Goal: Understand process/instructions: Learn about a topic

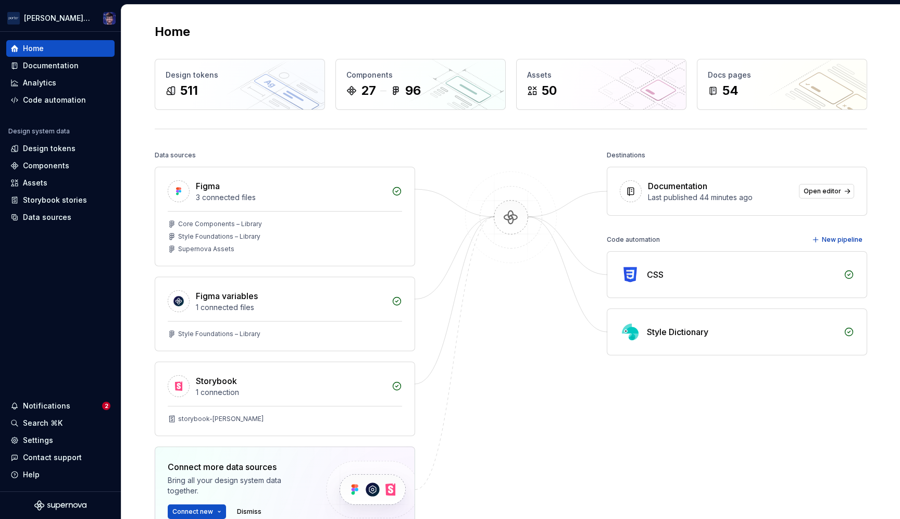
scroll to position [40, 0]
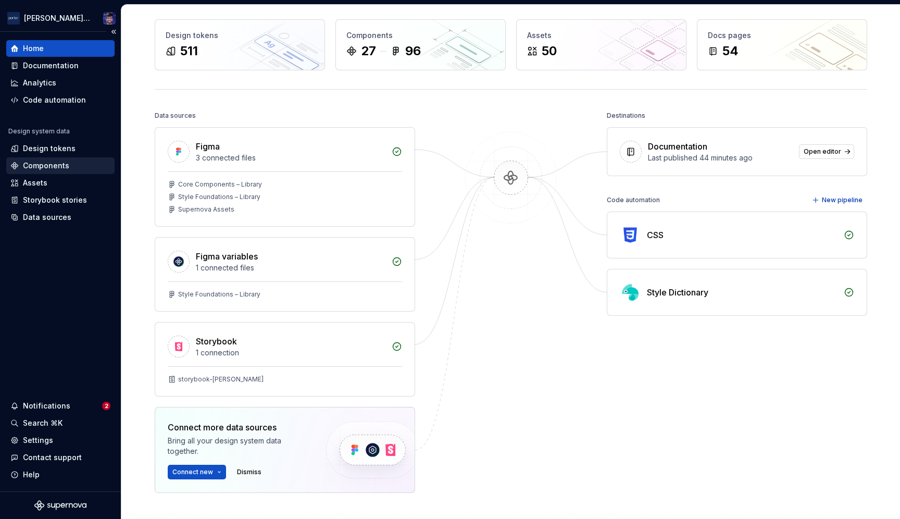
click at [38, 166] on div "Components" at bounding box center [46, 165] width 46 height 10
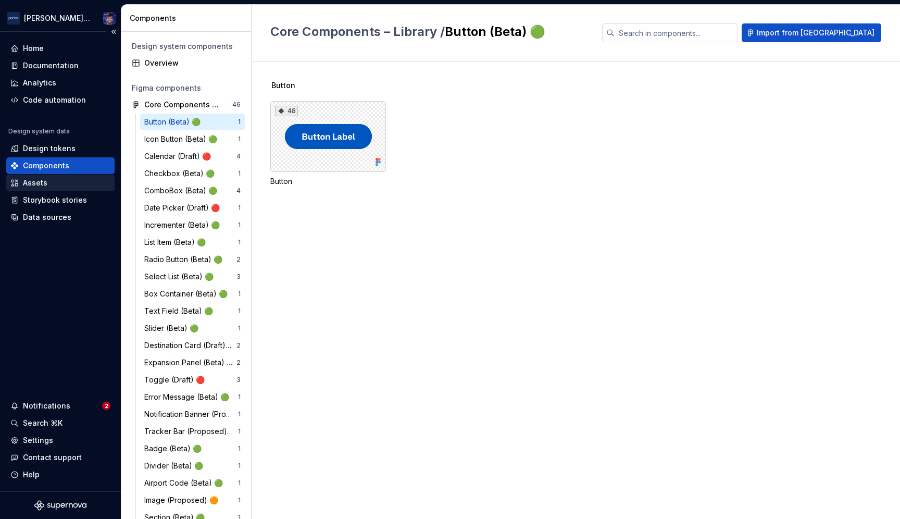
click at [27, 184] on div "Assets" at bounding box center [35, 183] width 24 height 10
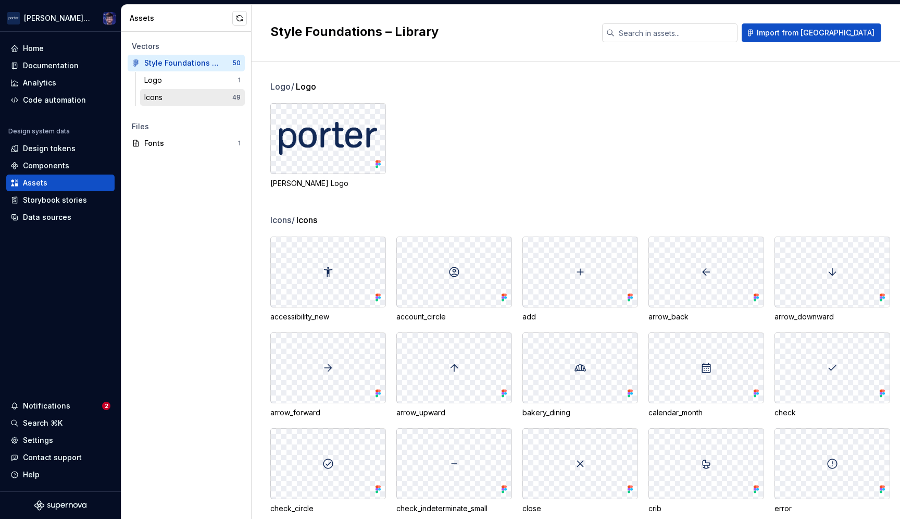
click at [167, 97] on div "Icons" at bounding box center [155, 97] width 22 height 10
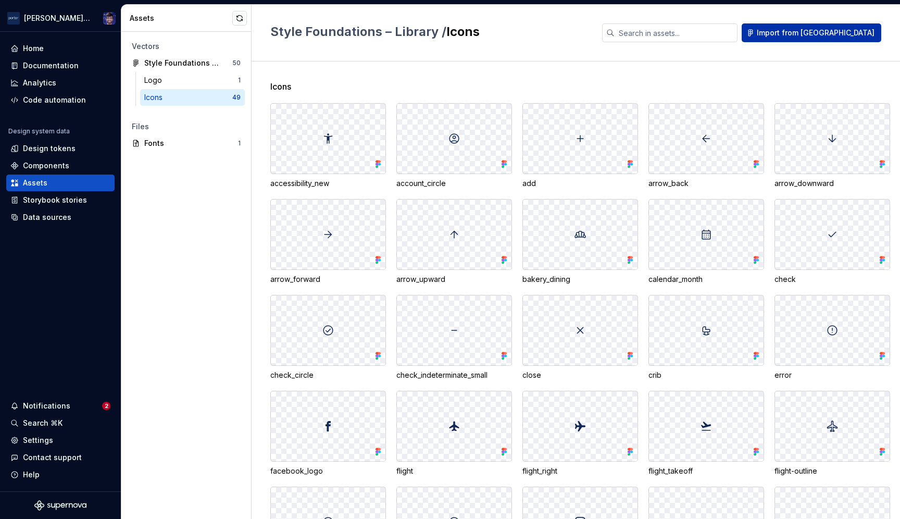
click at [827, 36] on span "Import from [GEOGRAPHIC_DATA]" at bounding box center [816, 33] width 118 height 10
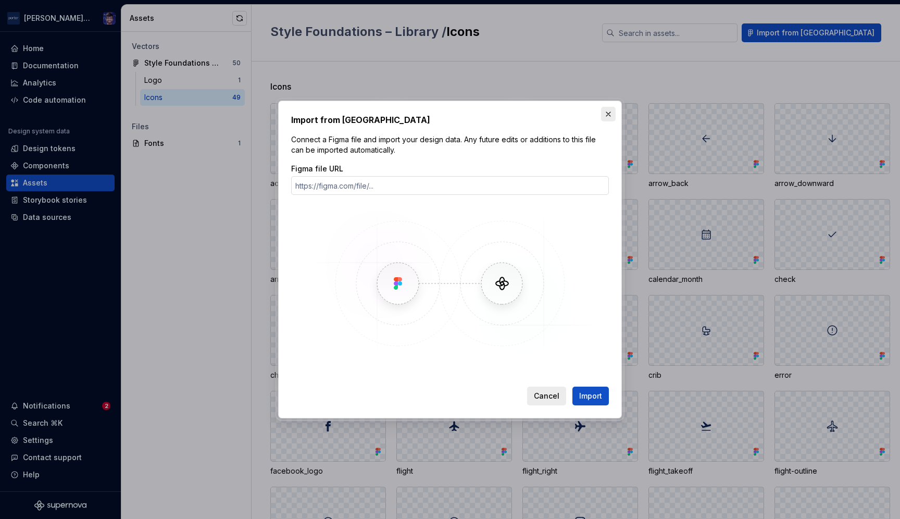
click at [609, 115] on button "button" at bounding box center [608, 114] width 15 height 15
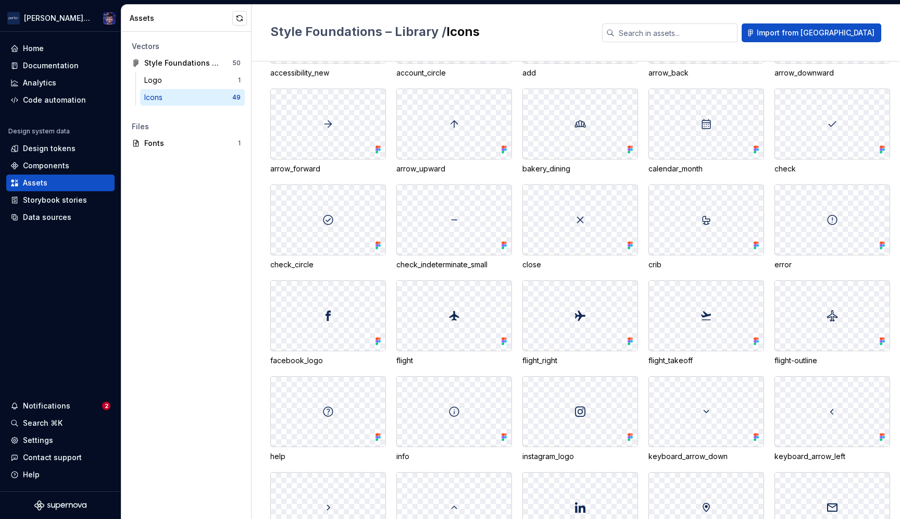
scroll to position [557, 0]
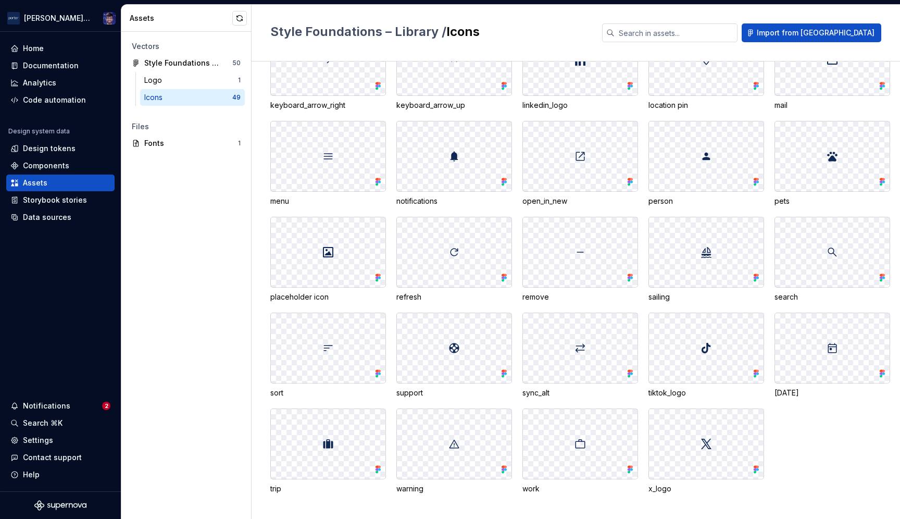
click at [695, 239] on div at bounding box center [706, 252] width 115 height 70
click at [705, 250] on img at bounding box center [706, 252] width 13 height 13
click at [213, 82] on div "Logo" at bounding box center [191, 80] width 94 height 10
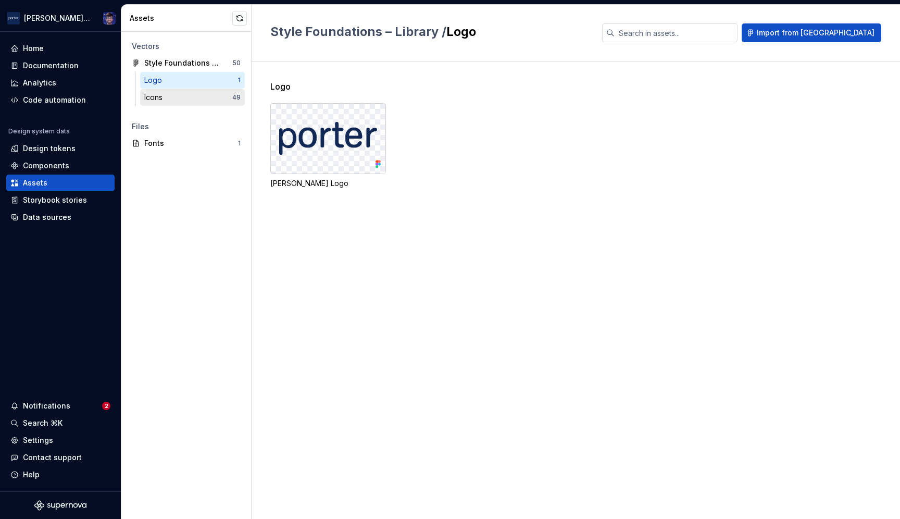
click at [204, 101] on div "Icons" at bounding box center [188, 97] width 88 height 10
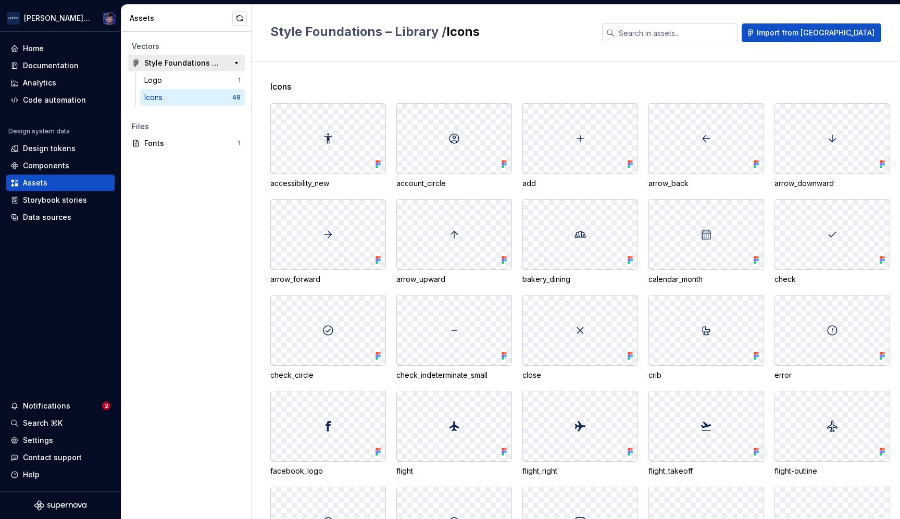
click at [192, 65] on div "Style Foundations – Library" at bounding box center [183, 63] width 78 height 10
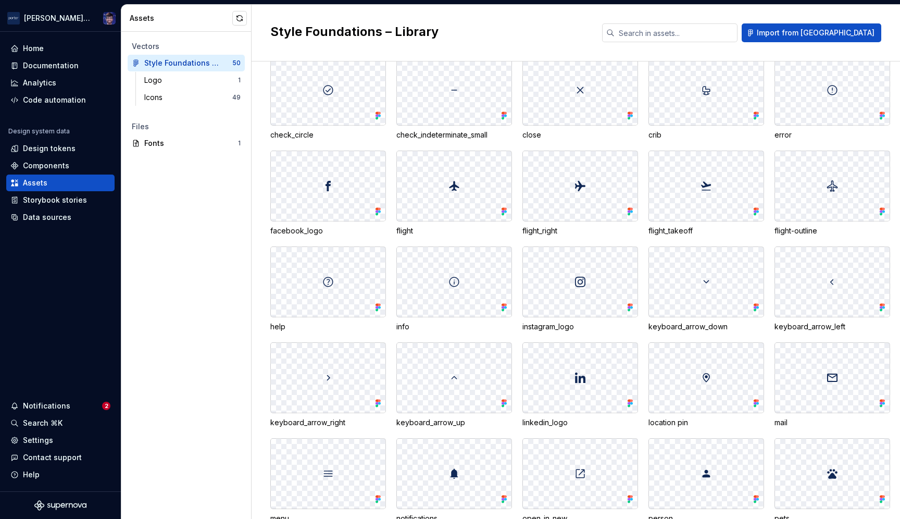
scroll to position [672, 0]
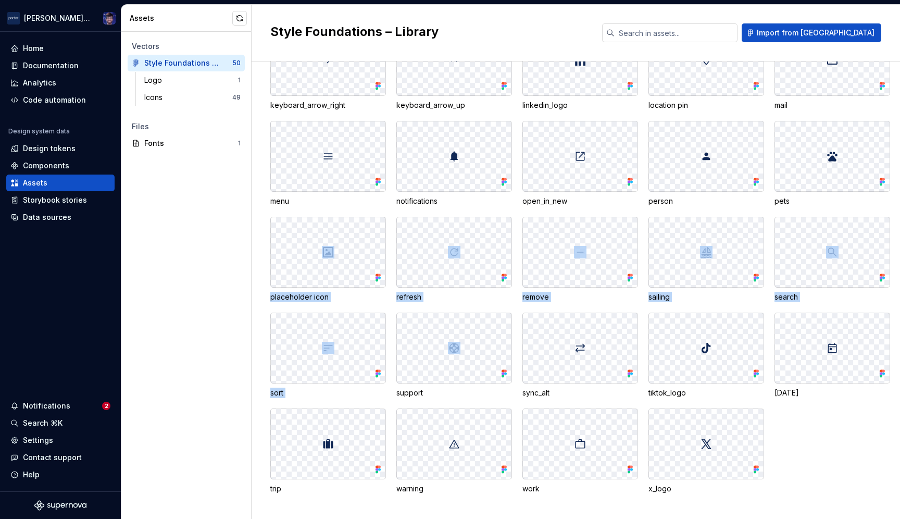
drag, startPoint x: 318, startPoint y: 246, endPoint x: 390, endPoint y: 321, distance: 103.5
click at [399, 330] on div "accessibility_new account_circle add arrow_back arrow_downward arrow_forward ar…" at bounding box center [585, 20] width 630 height 948
click at [368, 294] on div "placeholder icon" at bounding box center [328, 297] width 116 height 10
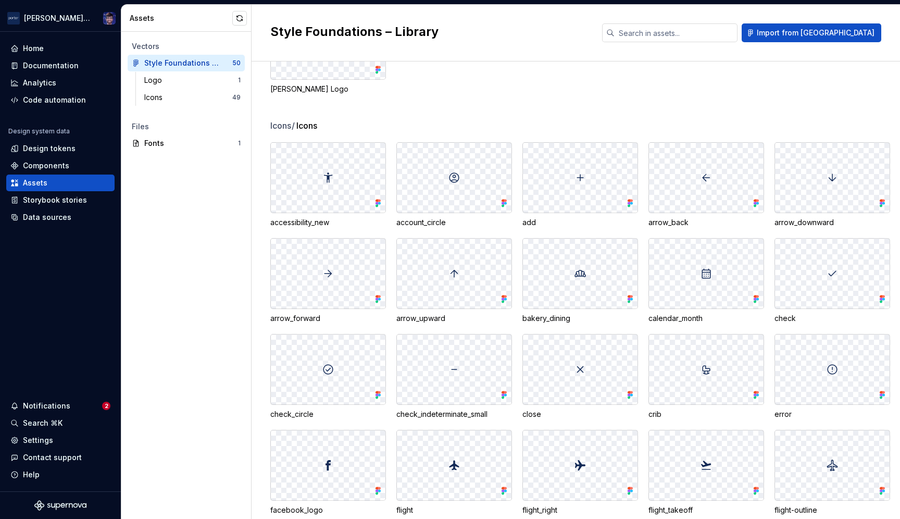
scroll to position [0, 0]
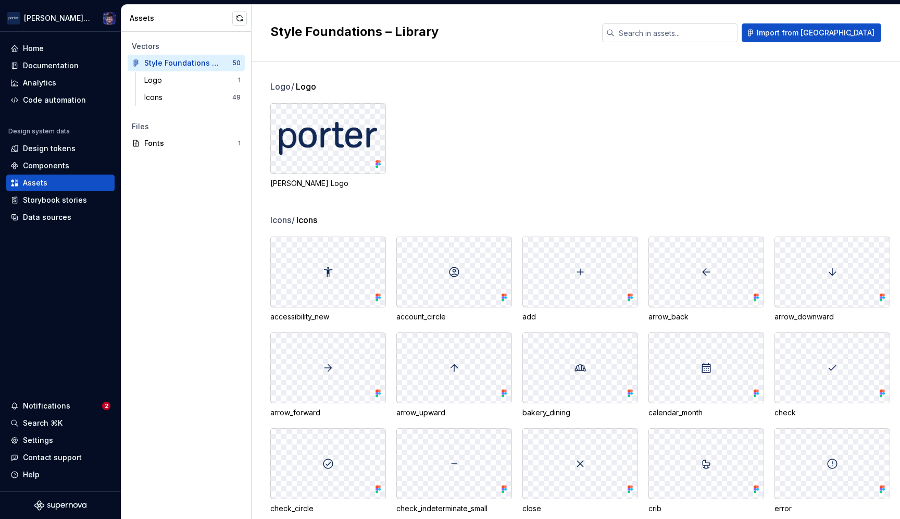
click at [313, 279] on div at bounding box center [328, 272] width 115 height 70
click at [295, 316] on div "accessibility_new" at bounding box center [328, 317] width 116 height 10
click at [36, 204] on div "Storybook stories" at bounding box center [55, 200] width 64 height 10
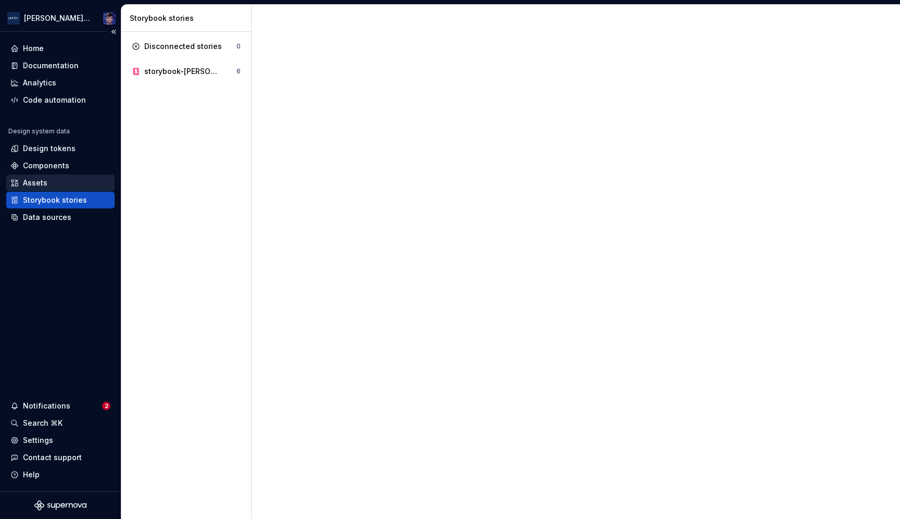
click at [28, 189] on div "Assets" at bounding box center [60, 183] width 108 height 17
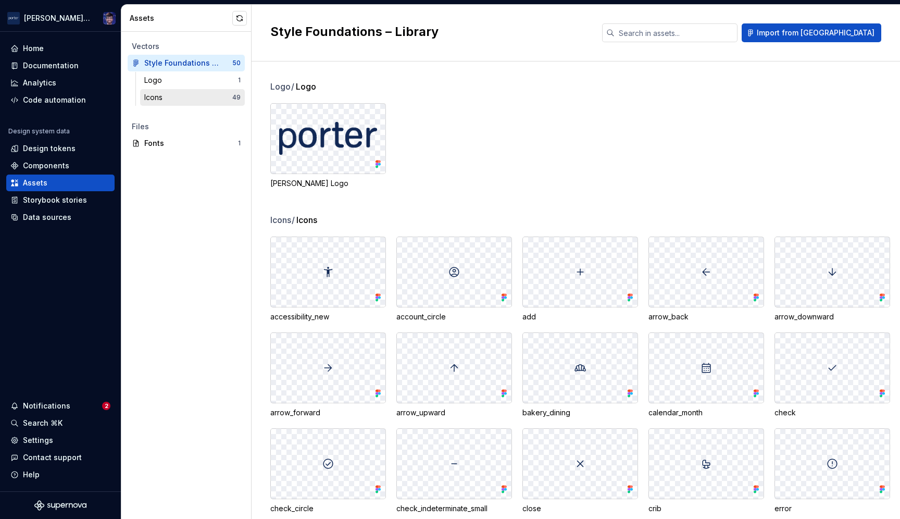
click at [155, 97] on div "Icons" at bounding box center [155, 97] width 22 height 10
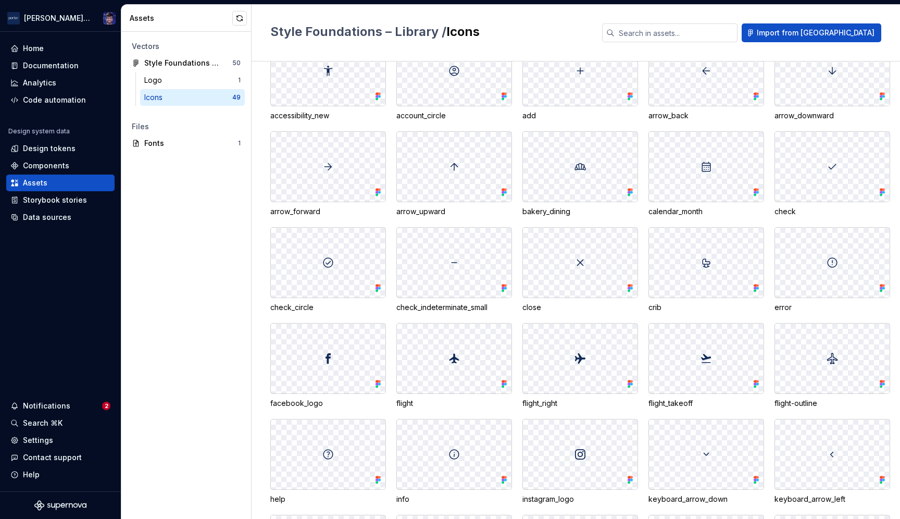
scroll to position [9, 0]
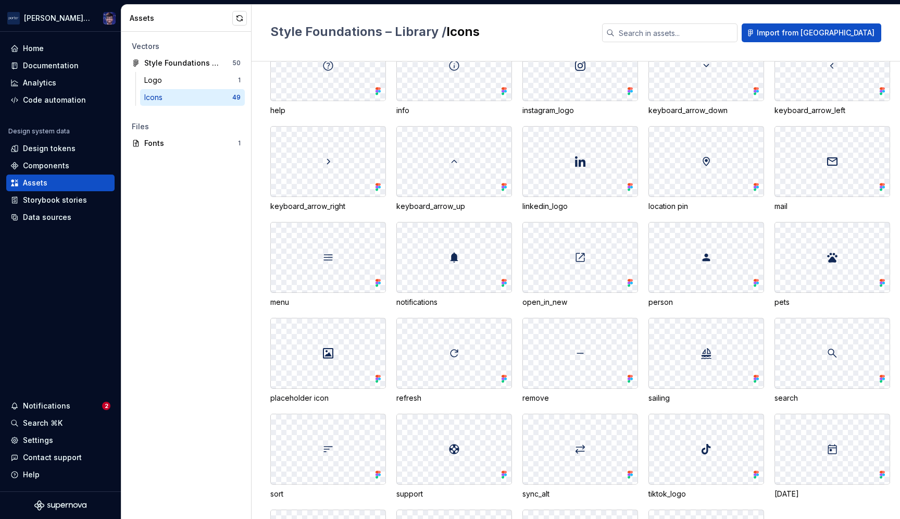
scroll to position [557, 0]
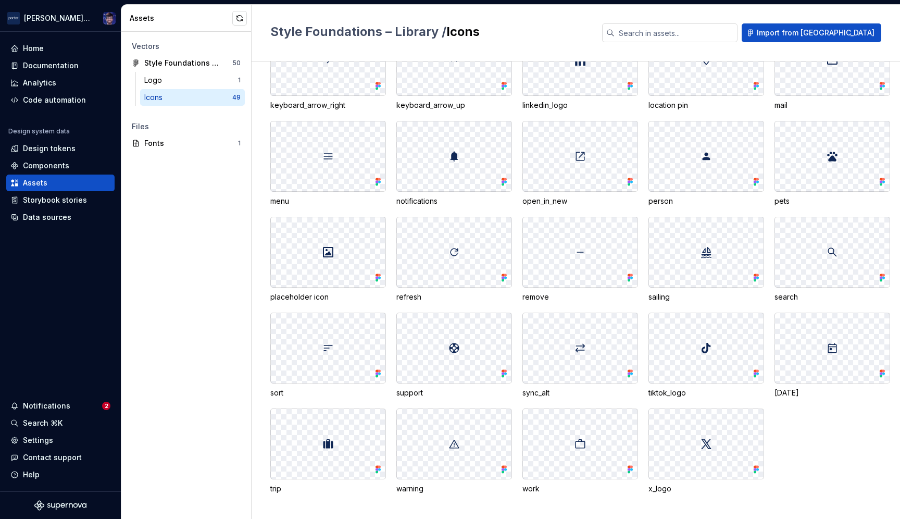
click at [679, 266] on div at bounding box center [706, 252] width 115 height 70
drag, startPoint x: 690, startPoint y: 255, endPoint x: 721, endPoint y: 260, distance: 31.6
click at [717, 267] on div at bounding box center [706, 252] width 115 height 70
click at [754, 276] on icon at bounding box center [756, 277] width 10 height 10
click at [175, 64] on div "Style Foundations – Library" at bounding box center [183, 63] width 78 height 10
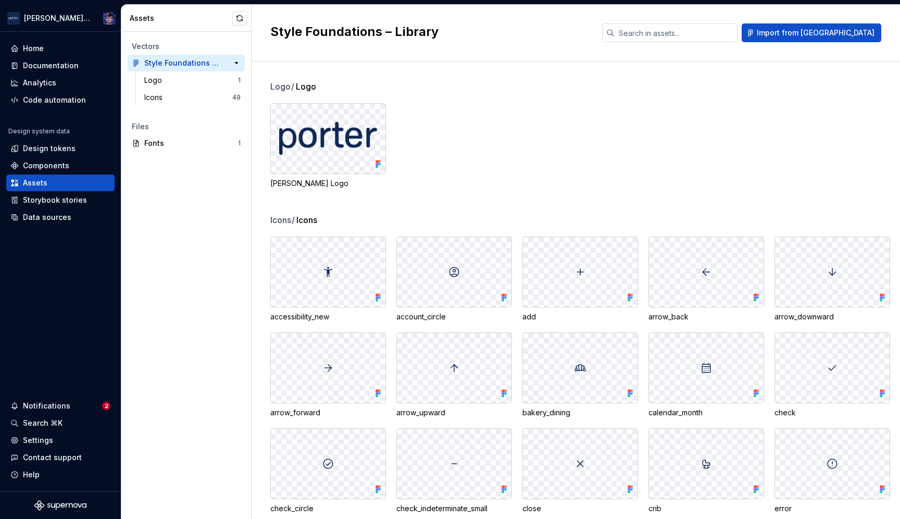
click at [223, 65] on div "50" at bounding box center [231, 63] width 19 height 15
click at [218, 64] on div "Style Foundations – Library" at bounding box center [183, 63] width 78 height 10
click at [235, 64] on button "button" at bounding box center [236, 63] width 15 height 15
click at [48, 166] on div "Components" at bounding box center [46, 165] width 46 height 10
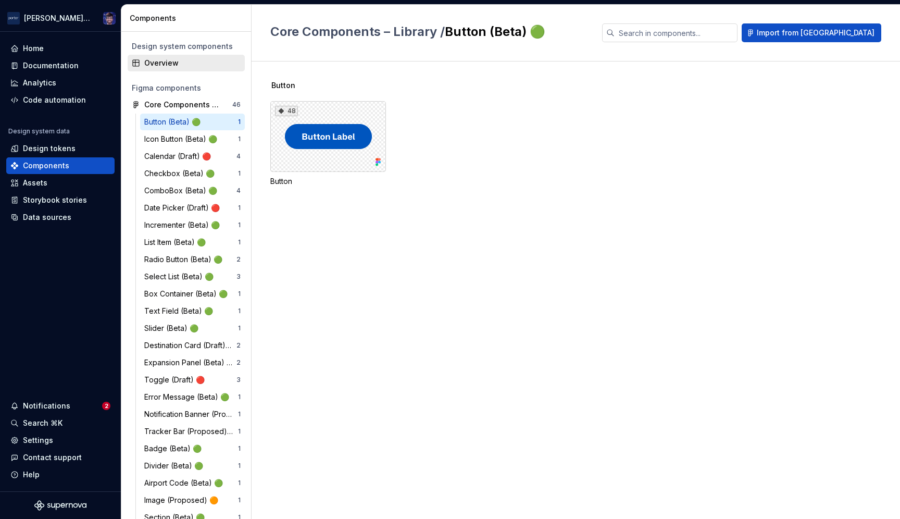
click at [145, 68] on div "Overview" at bounding box center [186, 63] width 117 height 17
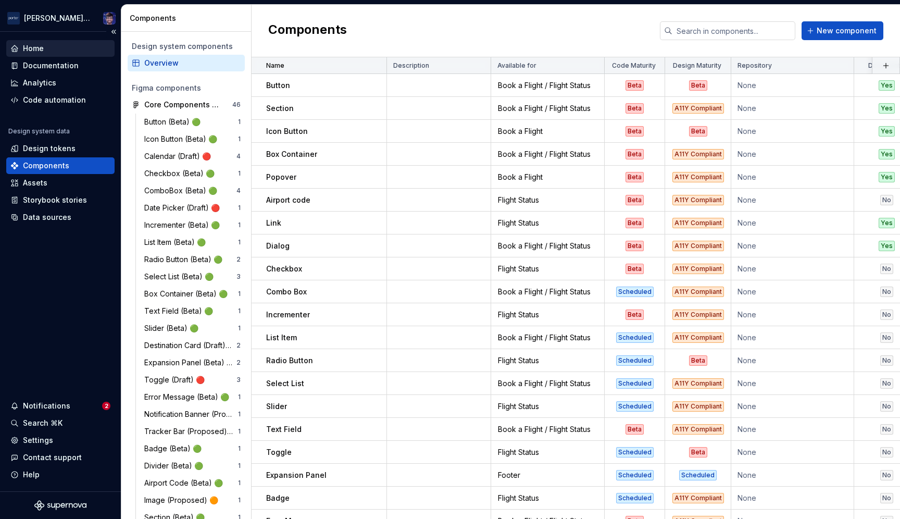
click at [41, 49] on div "Home" at bounding box center [33, 48] width 21 height 10
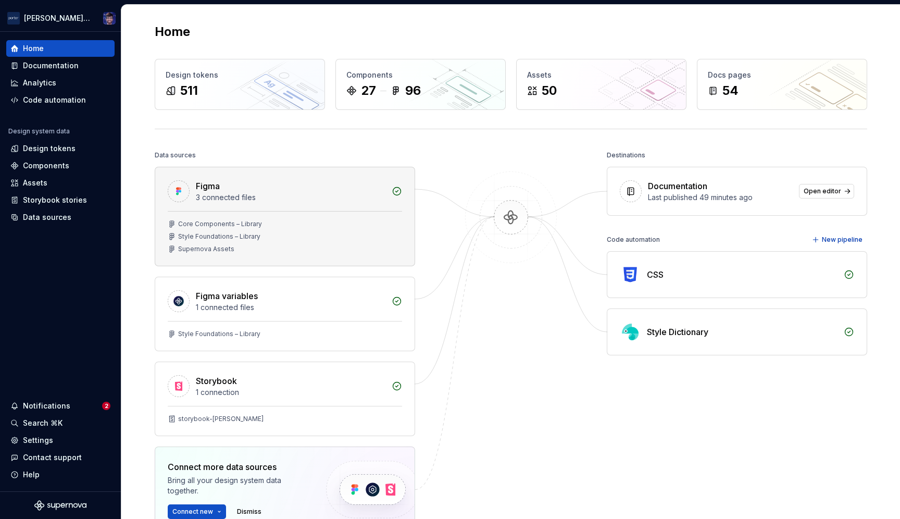
click at [245, 258] on div "Core Components – Library Style Foundations – Library Supernova Assets" at bounding box center [284, 238] width 259 height 55
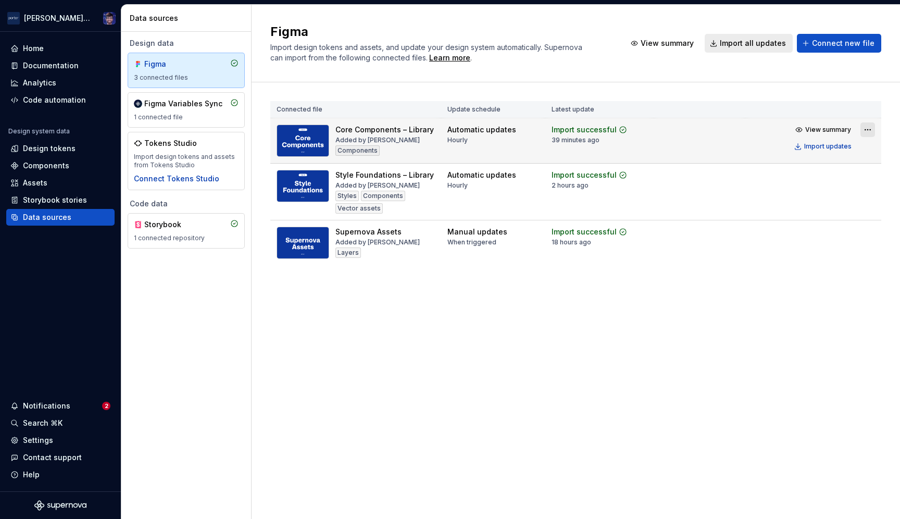
click at [866, 130] on html "Porter Airlines Home Documentation Analytics Code automation Design system data…" at bounding box center [450, 259] width 900 height 519
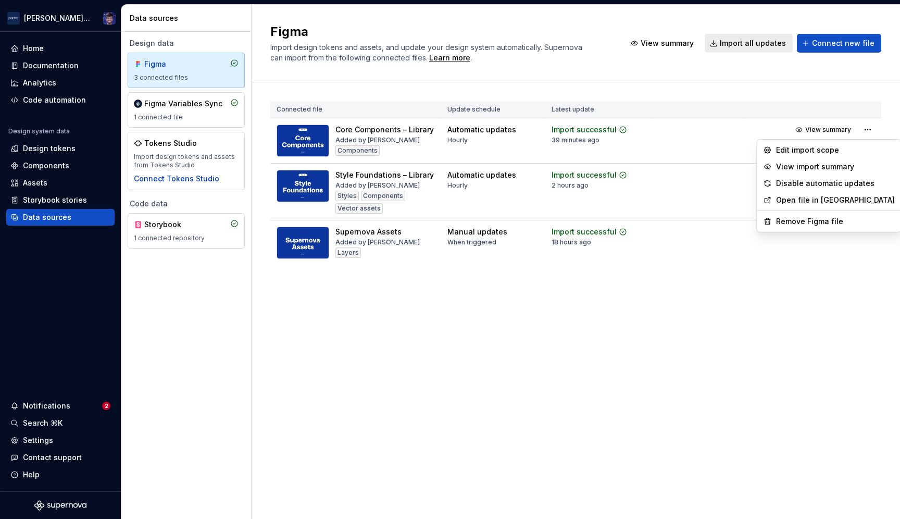
click at [341, 135] on html "Porter Airlines Home Documentation Analytics Code automation Design system data…" at bounding box center [450, 259] width 900 height 519
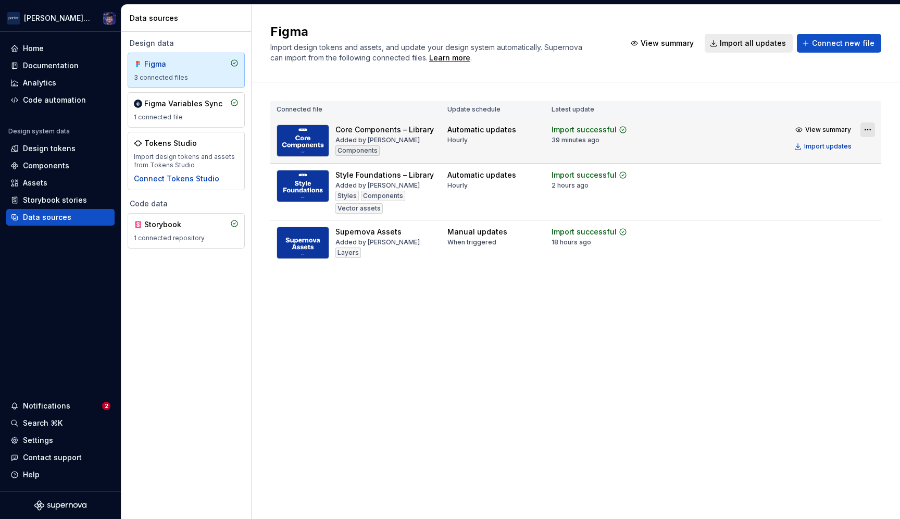
click at [864, 129] on html "Porter Airlines Home Documentation Analytics Code automation Design system data…" at bounding box center [450, 259] width 900 height 519
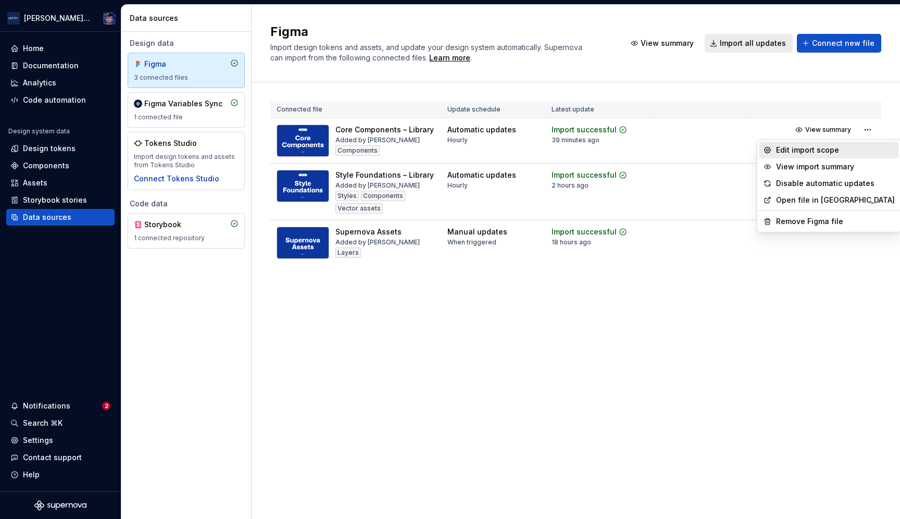
click at [828, 151] on div "Edit import scope" at bounding box center [835, 150] width 119 height 10
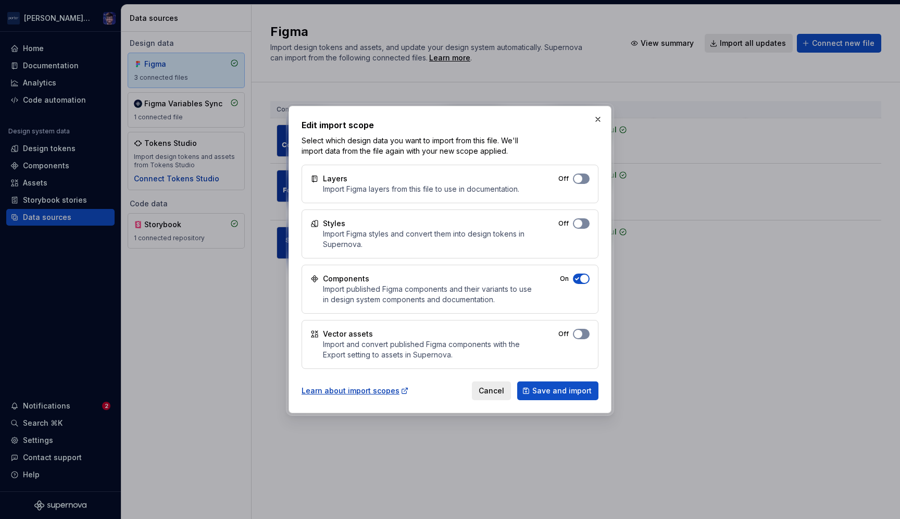
drag, startPoint x: 325, startPoint y: 228, endPoint x: 365, endPoint y: 256, distance: 49.1
click at [365, 256] on div "Styles Import Figma styles and convert them into design tokens in Supernova. Off" at bounding box center [450, 233] width 297 height 49
drag, startPoint x: 326, startPoint y: 289, endPoint x: 429, endPoint y: 321, distance: 108.1
click at [429, 321] on div "Layers Import Figma layers from this file to use in documentation. Off Styles I…" at bounding box center [450, 267] width 297 height 204
click at [336, 351] on div "Import and convert published Figma components with the Export setting to assets…" at bounding box center [427, 349] width 208 height 21
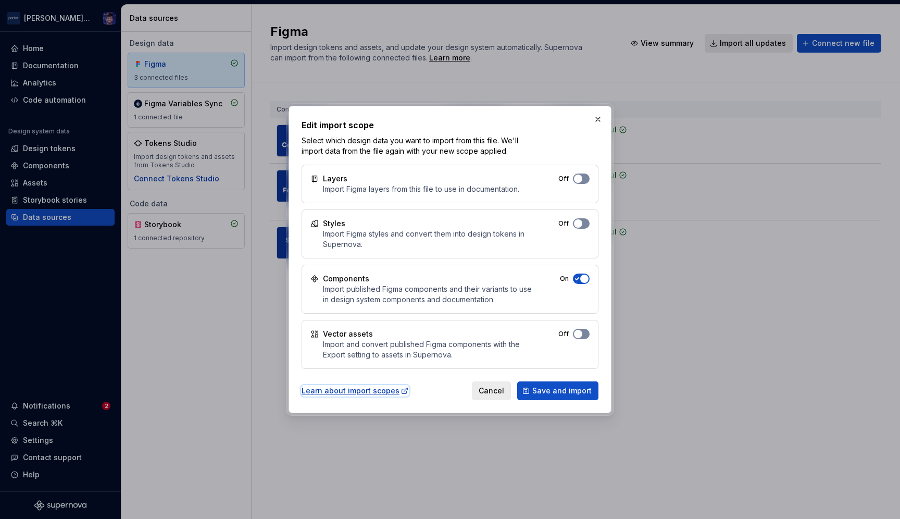
click at [350, 391] on div "Learn about import scopes" at bounding box center [355, 390] width 107 height 10
click at [596, 117] on button "button" at bounding box center [598, 119] width 15 height 15
